Goal: Task Accomplishment & Management: Use online tool/utility

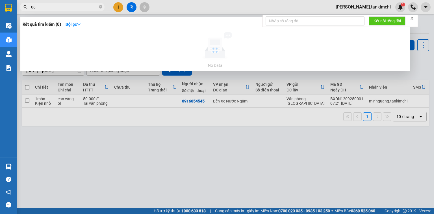
type input "0"
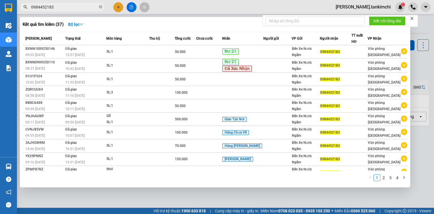
type input "0984452183"
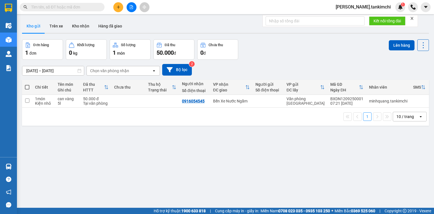
click at [52, 8] on input "text" at bounding box center [64, 7] width 67 height 6
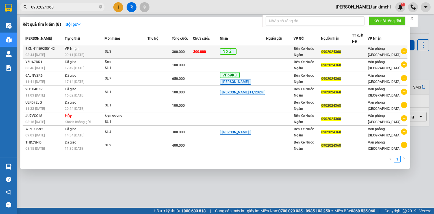
type input "0902024368"
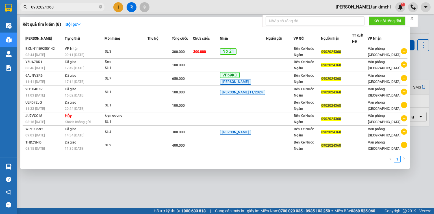
click at [67, 57] on span "09:11 [DATE]" at bounding box center [75, 55] width 20 height 4
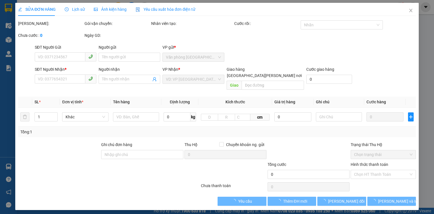
type input "0902024368"
type input "300.000"
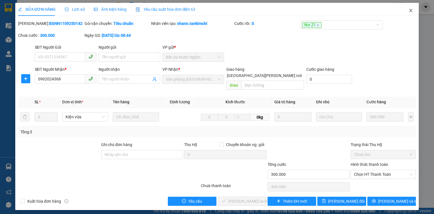
click at [410, 13] on span "Close" at bounding box center [411, 11] width 16 height 16
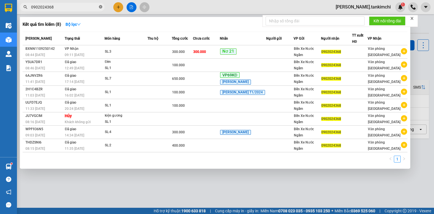
click at [101, 7] on icon "close-circle" at bounding box center [100, 6] width 3 height 3
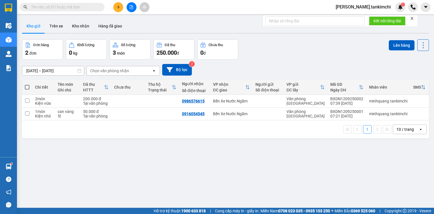
click at [55, 8] on input "text" at bounding box center [64, 7] width 67 height 6
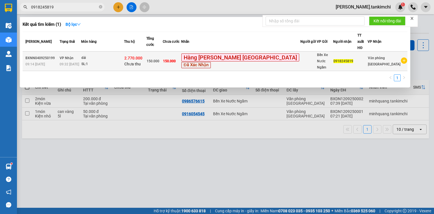
type input "0918245819"
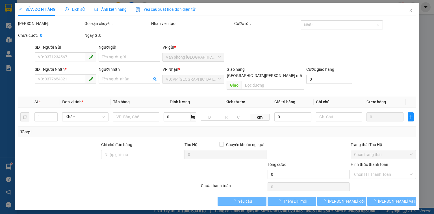
type input "0918245819"
type input "2.770.000"
type input "150.000"
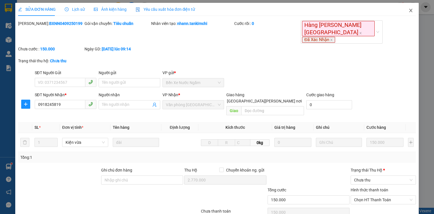
click at [405, 11] on span "Close" at bounding box center [411, 11] width 16 height 16
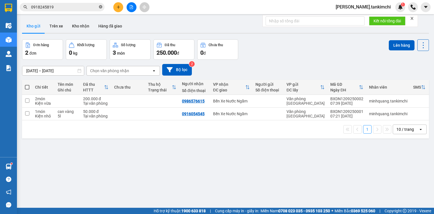
click at [102, 6] on span "0918245819" at bounding box center [62, 7] width 85 height 8
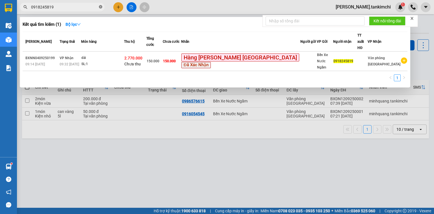
click at [100, 6] on icon "close-circle" at bounding box center [100, 6] width 3 height 3
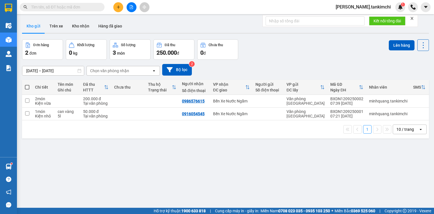
click at [81, 8] on input "text" at bounding box center [64, 7] width 67 height 6
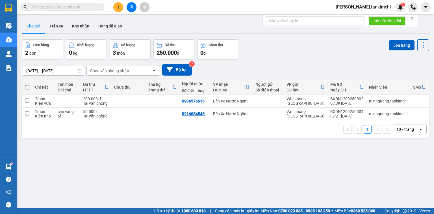
click at [81, 8] on input "text" at bounding box center [64, 7] width 67 height 6
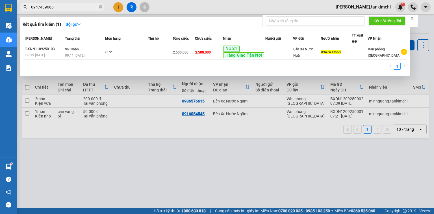
type input "0947439668"
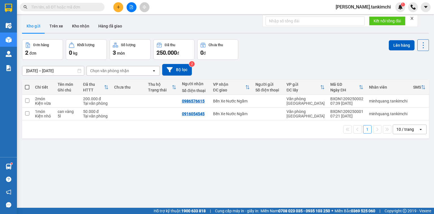
click at [69, 7] on input "text" at bounding box center [64, 7] width 67 height 6
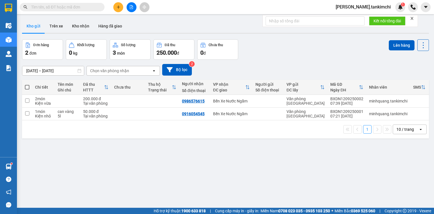
click at [69, 7] on input "text" at bounding box center [64, 7] width 67 height 6
